Goal: Transaction & Acquisition: Purchase product/service

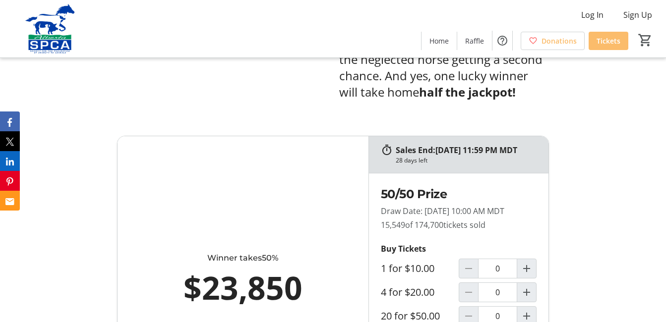
scroll to position [542, 0]
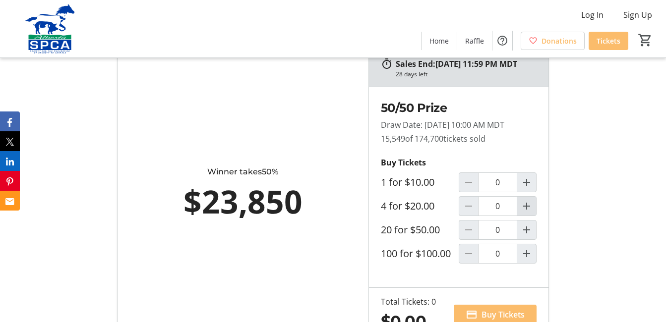
click at [527, 212] on mat-icon "Increment by one" at bounding box center [527, 206] width 12 height 12
type input "1"
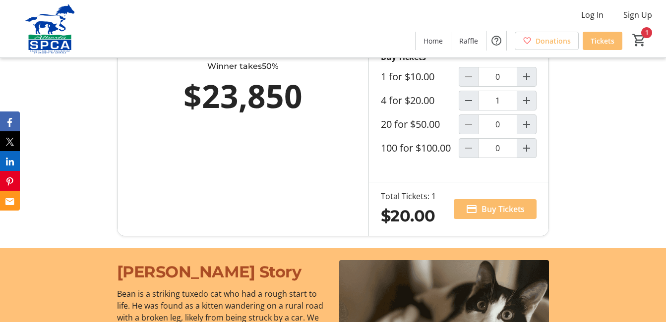
scroll to position [668, 0]
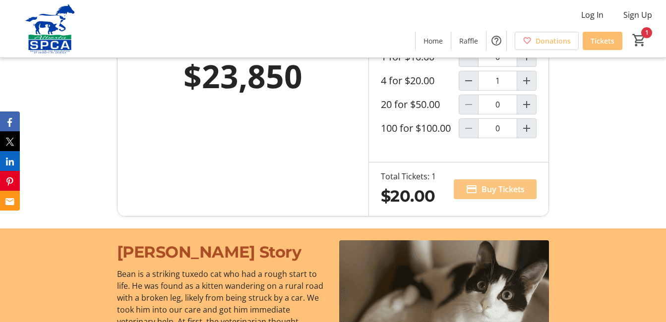
click at [490, 195] on span "Buy Tickets" at bounding box center [503, 190] width 43 height 12
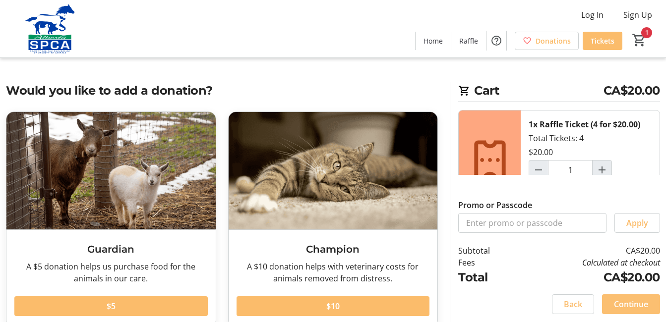
click at [634, 304] on span "Continue" at bounding box center [631, 305] width 34 height 12
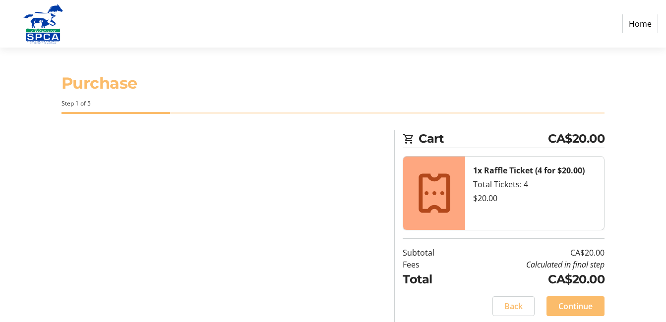
select select "CA"
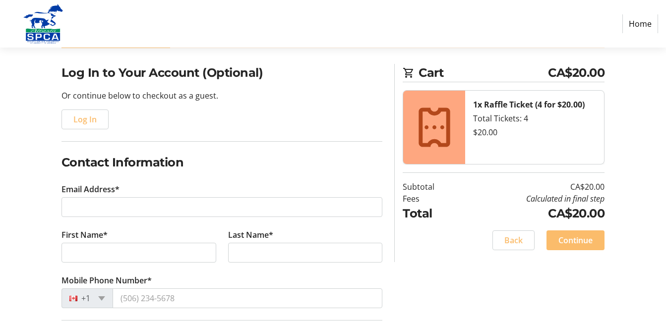
scroll to position [99, 0]
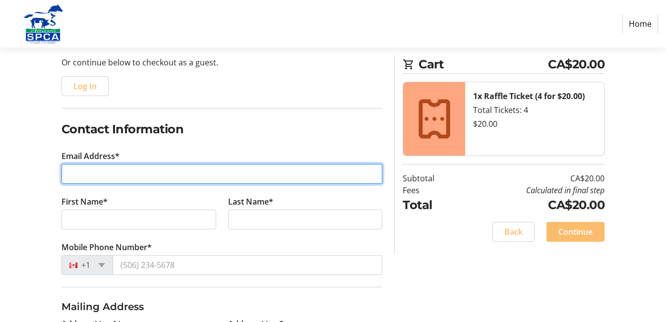
click at [68, 172] on input "Email Address*" at bounding box center [222, 174] width 321 height 20
type input "[EMAIL_ADDRESS][PERSON_NAME][DOMAIN_NAME]"
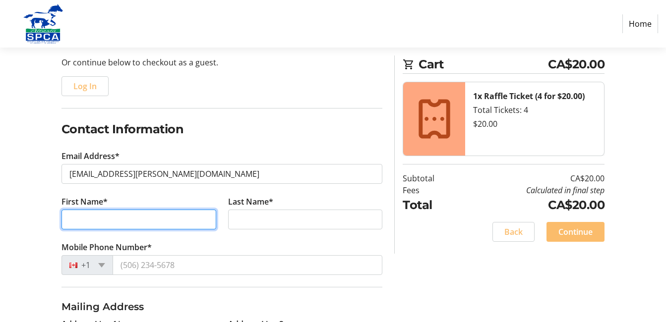
type input "[PERSON_NAME]"
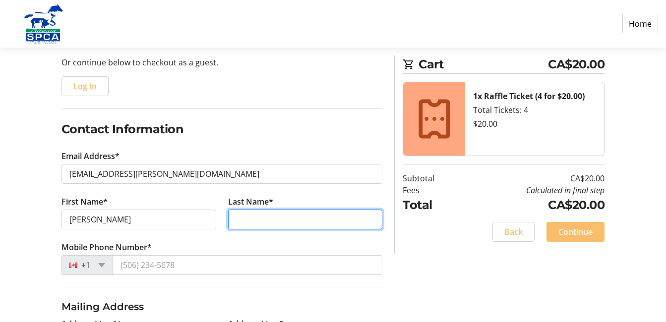
type input "Rettie"
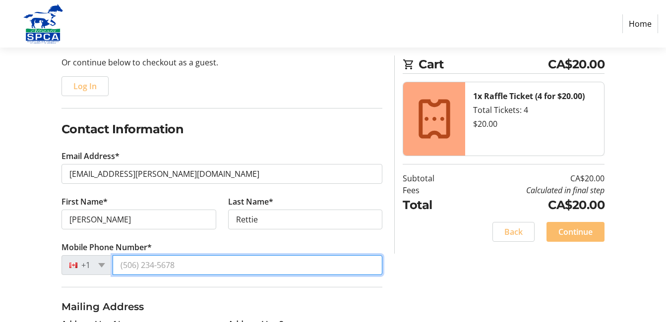
type input "[PHONE_NUMBER]"
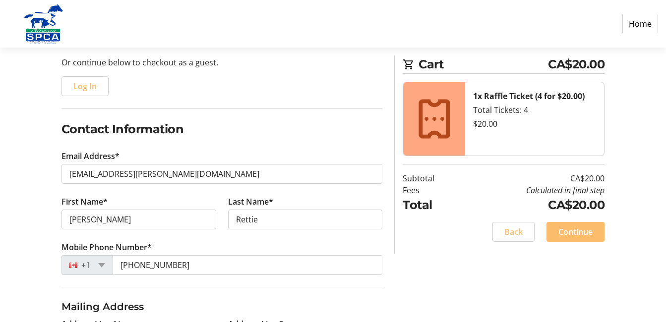
type input "[STREET_ADDRESS]"
type input "Lethbridge"
select select "AB"
type input "T1K 5Z7"
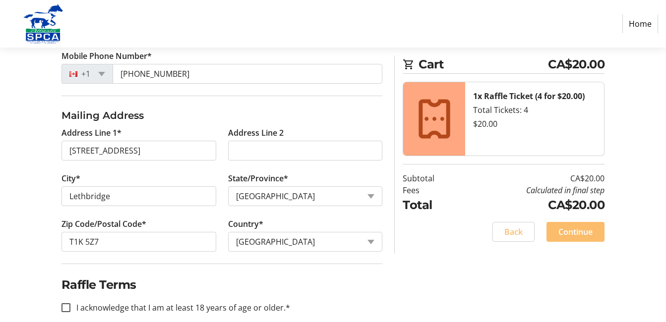
scroll to position [306, 0]
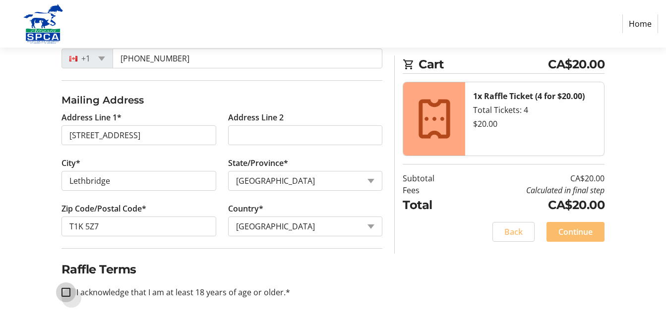
click at [66, 290] on input "I acknowledge that I am at least 18 years of age or older.*" at bounding box center [66, 292] width 9 height 9
checkbox input "true"
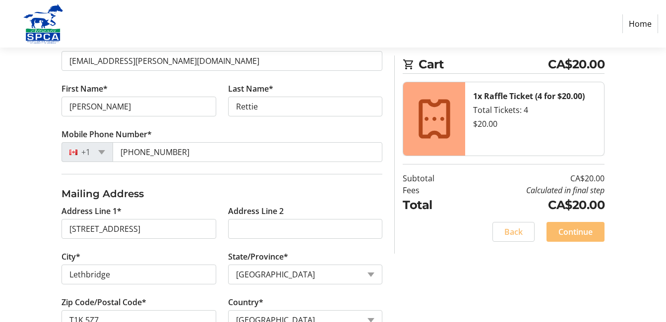
scroll to position [234, 0]
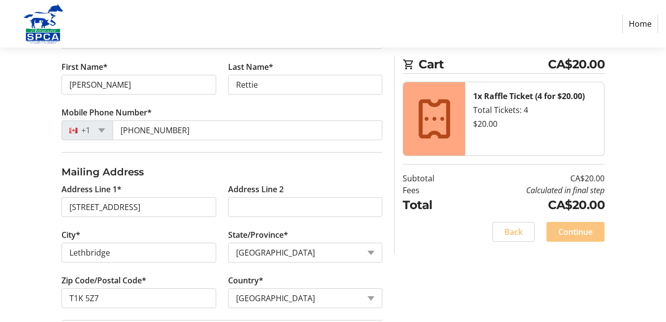
click at [570, 231] on span "Continue" at bounding box center [576, 232] width 34 height 12
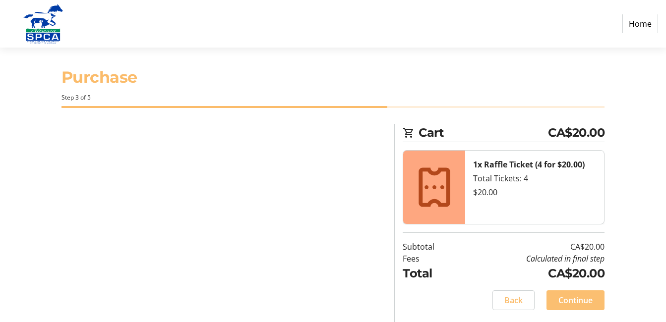
scroll to position [6, 0]
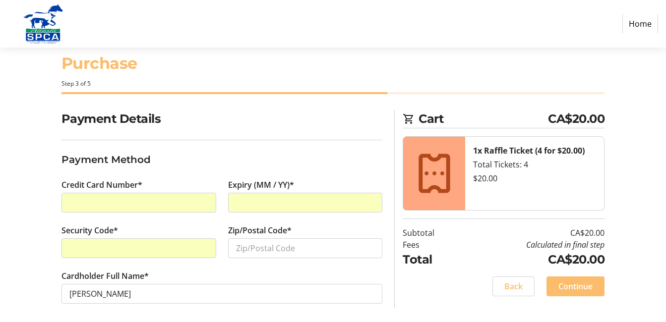
scroll to position [25, 0]
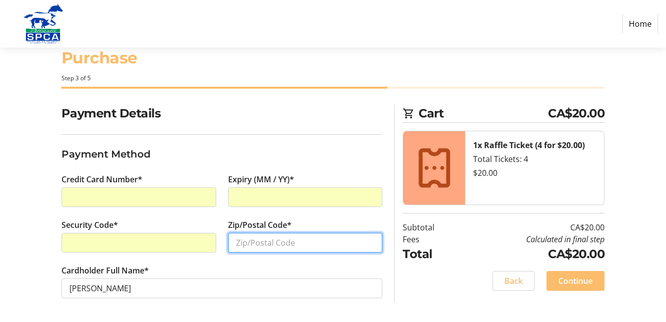
click at [237, 242] on input "Zip/Postal Code*" at bounding box center [305, 243] width 155 height 20
type input "T1K 5Z7"
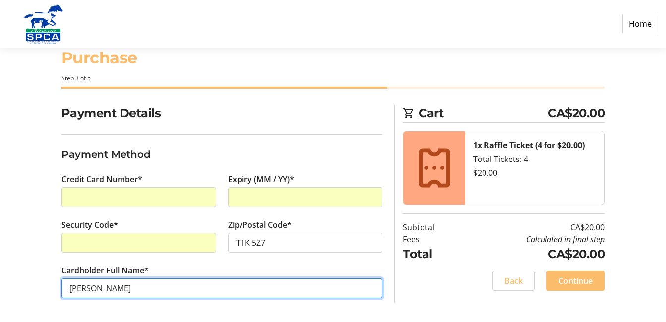
click at [170, 289] on input "[PERSON_NAME]" at bounding box center [222, 289] width 321 height 20
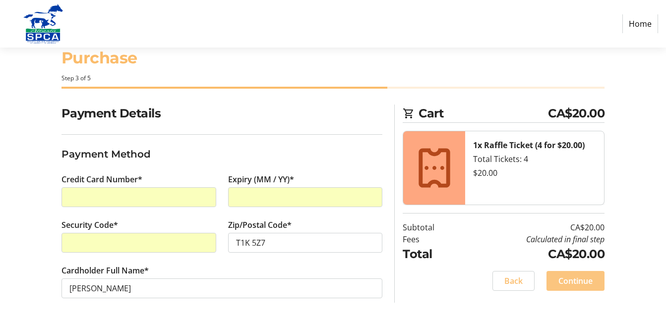
click at [581, 278] on span "Continue" at bounding box center [576, 281] width 34 height 12
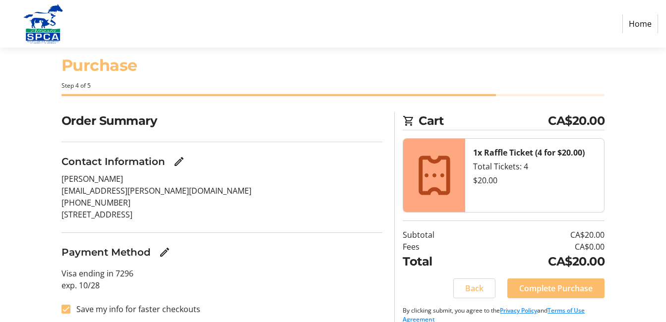
scroll to position [22, 0]
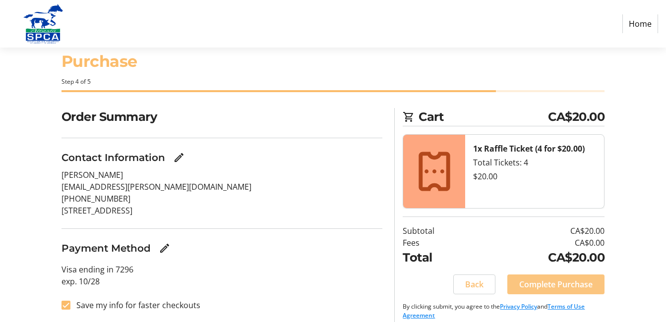
click at [556, 281] on span "Complete Purchase" at bounding box center [555, 285] width 73 height 12
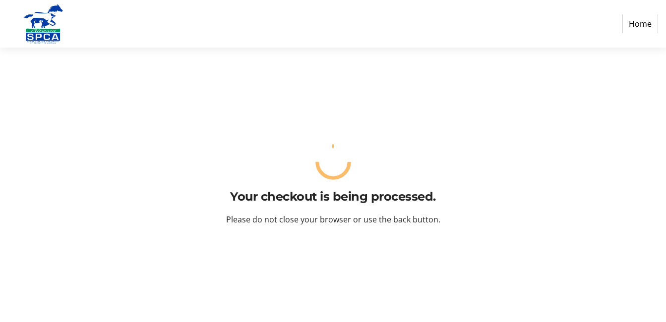
scroll to position [0, 0]
